Goal: Information Seeking & Learning: Learn about a topic

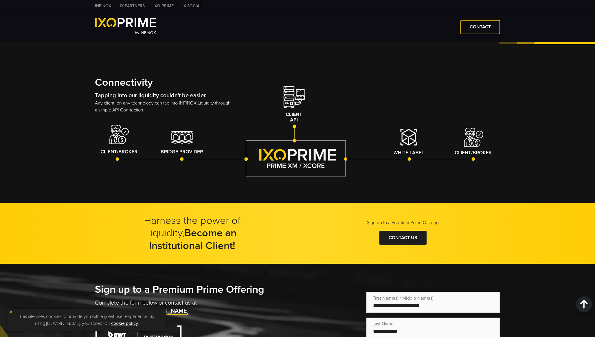
scroll to position [942, 0]
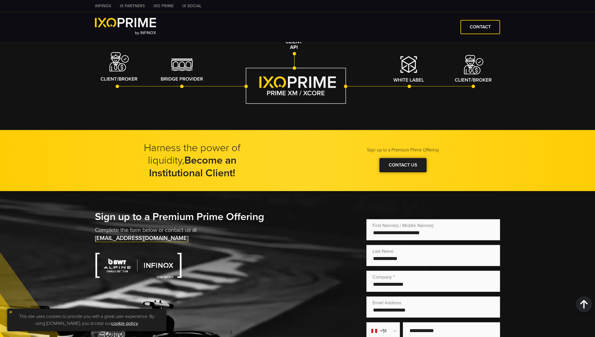
click at [403, 165] on div at bounding box center [403, 165] width 0 height 0
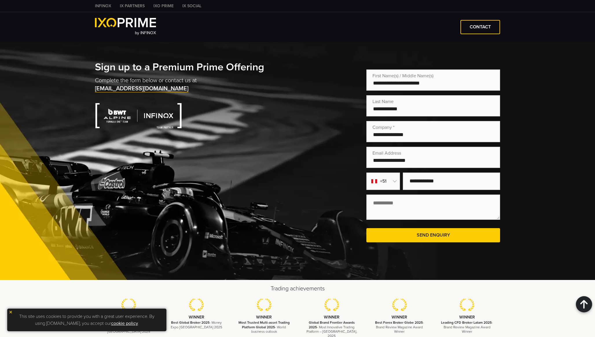
scroll to position [1091, 0]
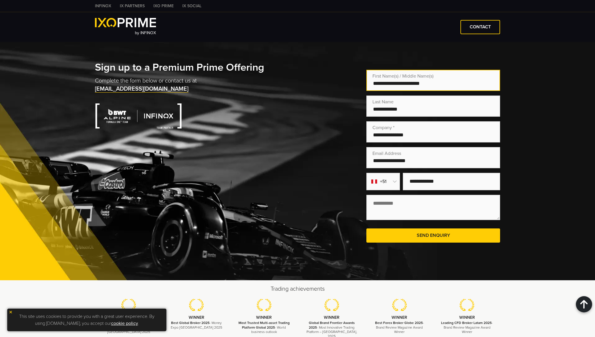
click at [393, 81] on input "text" at bounding box center [434, 80] width 134 height 21
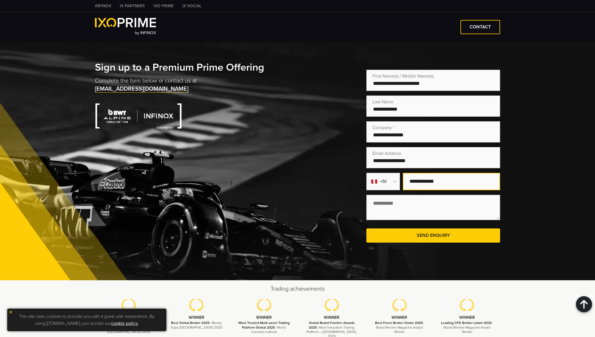
click at [446, 178] on input "text" at bounding box center [452, 181] width 98 height 17
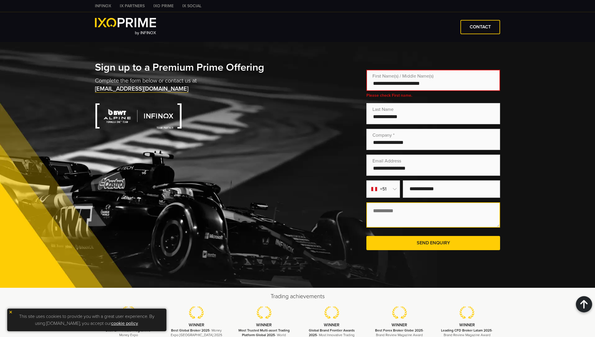
click at [380, 210] on textarea at bounding box center [434, 214] width 134 height 25
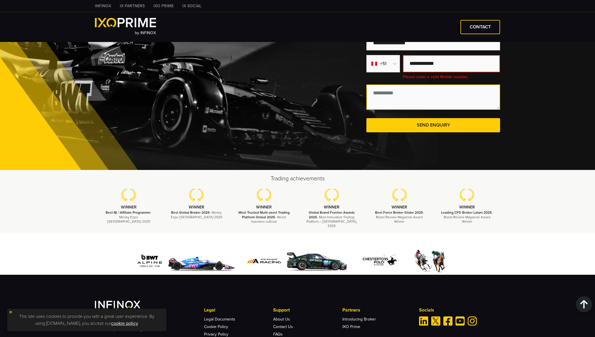
scroll to position [1229, 0]
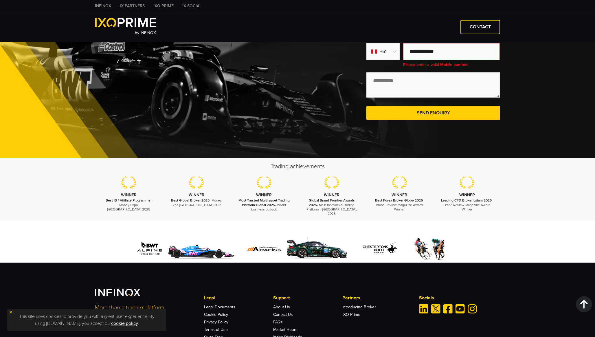
click at [317, 242] on img at bounding box center [297, 249] width 107 height 28
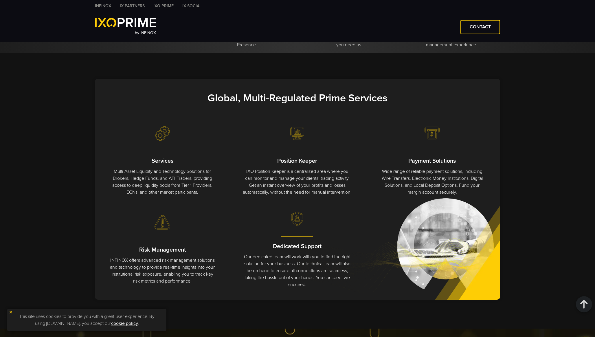
scroll to position [0, 0]
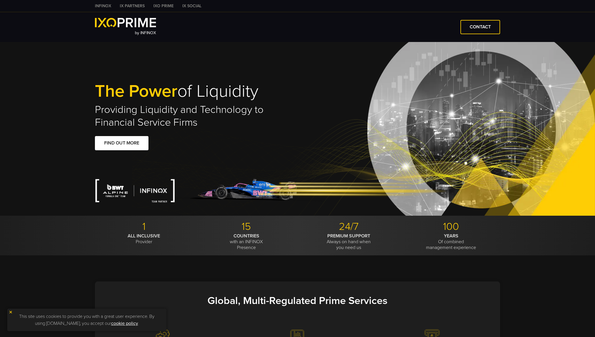
click at [187, 119] on h2 "Providing Liquidity and Technology to Financial Service Firms" at bounding box center [196, 115] width 203 height 25
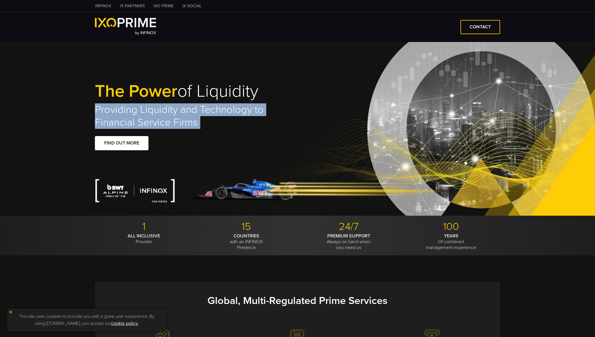
click at [187, 119] on h2 "Providing Liquidity and Technology to Financial Service Firms" at bounding box center [196, 115] width 203 height 25
click at [183, 129] on div at bounding box center [183, 129] width 0 height 0
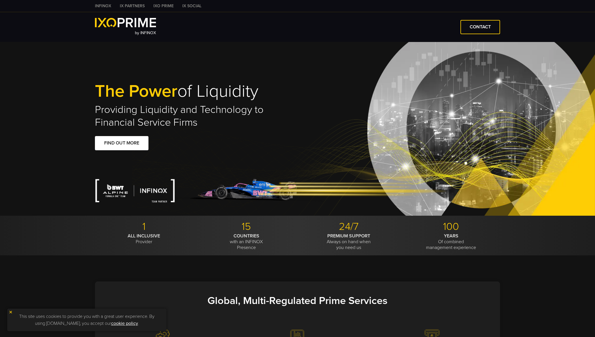
click at [171, 99] on span "The Power" at bounding box center [136, 91] width 83 height 21
click at [137, 138] on link "FIND OUT MORE" at bounding box center [122, 143] width 54 height 14
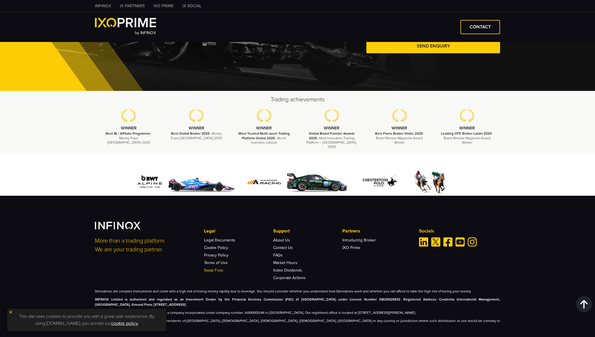
click at [216, 268] on link "Swap Free" at bounding box center [213, 270] width 19 height 5
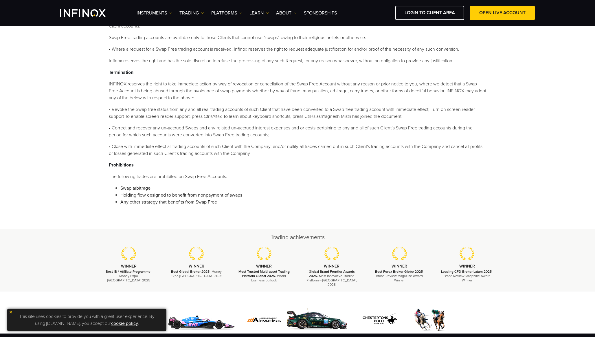
scroll to position [323, 0]
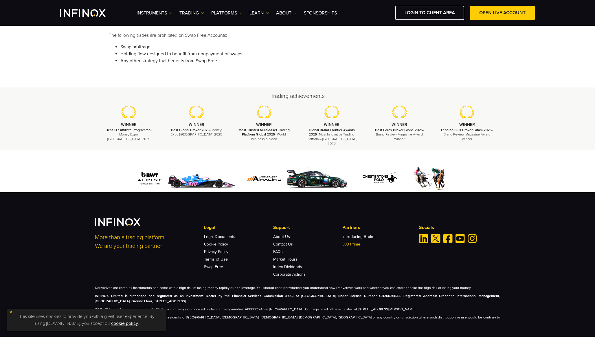
click at [352, 242] on link "IXO Prime" at bounding box center [352, 244] width 18 height 5
click at [364, 234] on link "Introducing Broker" at bounding box center [360, 236] width 34 height 5
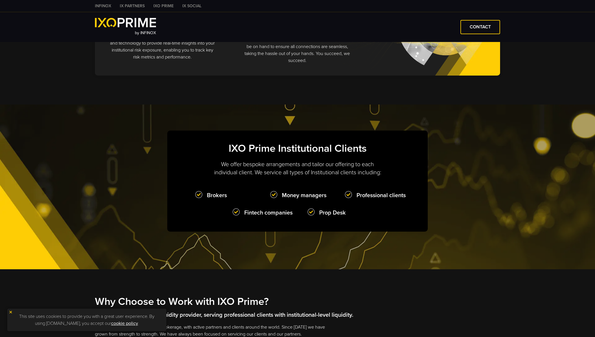
type input "***"
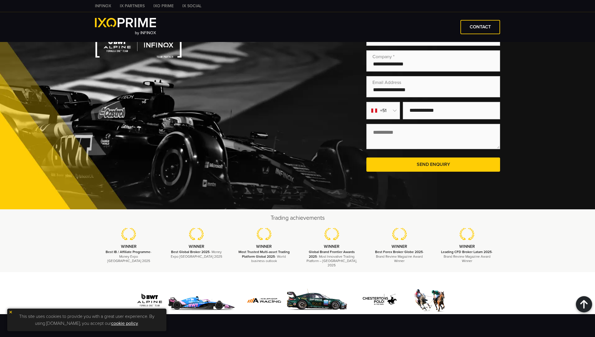
scroll to position [1281, 0]
